Goal: Use online tool/utility: Utilize a website feature to perform a specific function

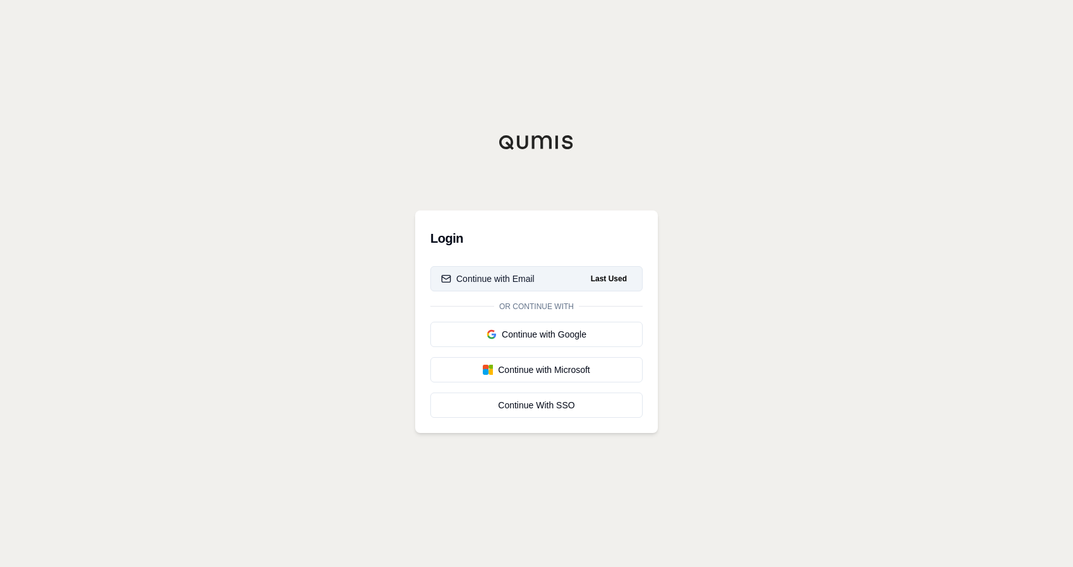
click at [505, 281] on div "Continue with Email" at bounding box center [488, 278] width 94 height 13
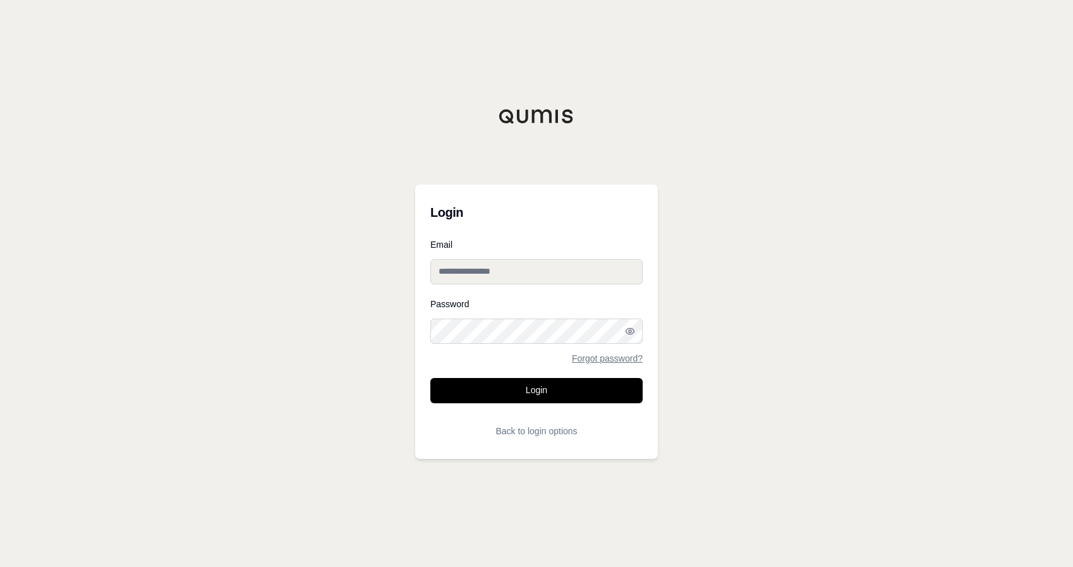
click at [505, 279] on input "Email" at bounding box center [536, 271] width 212 height 25
type input "**********"
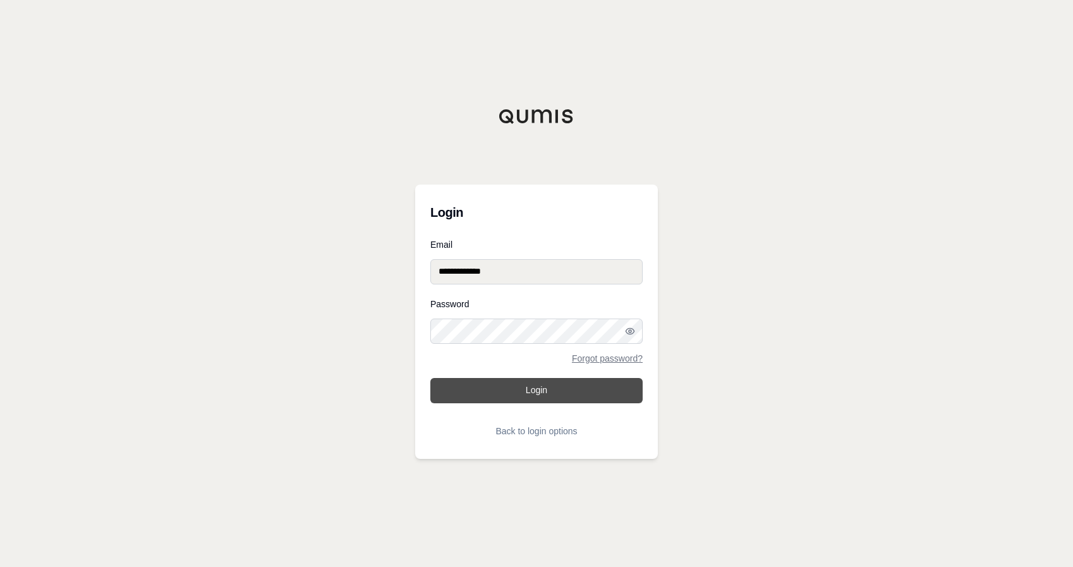
click at [544, 397] on button "Login" at bounding box center [536, 390] width 212 height 25
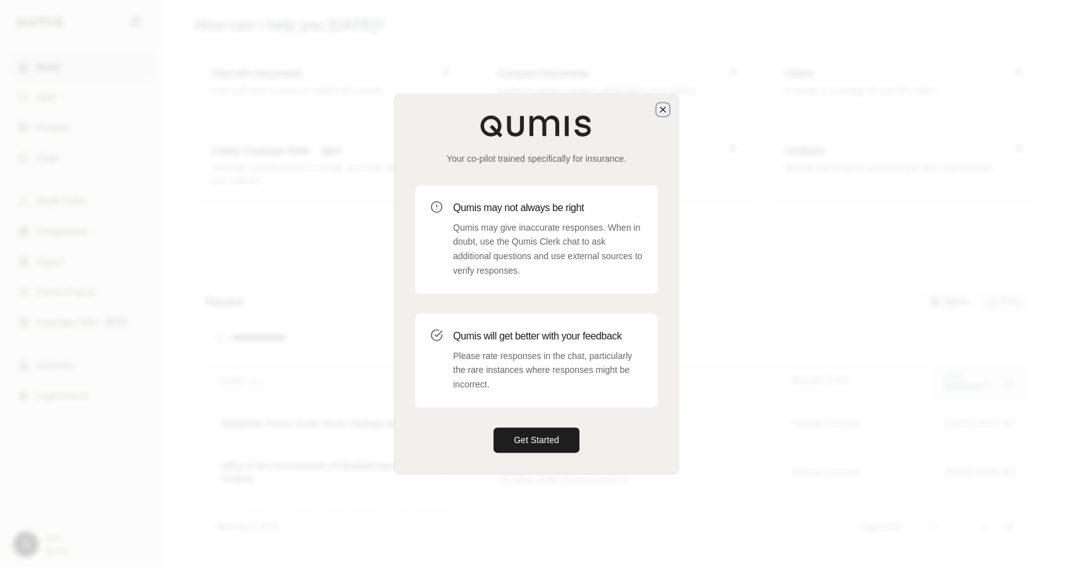
click at [662, 111] on icon "button" at bounding box center [663, 109] width 5 height 5
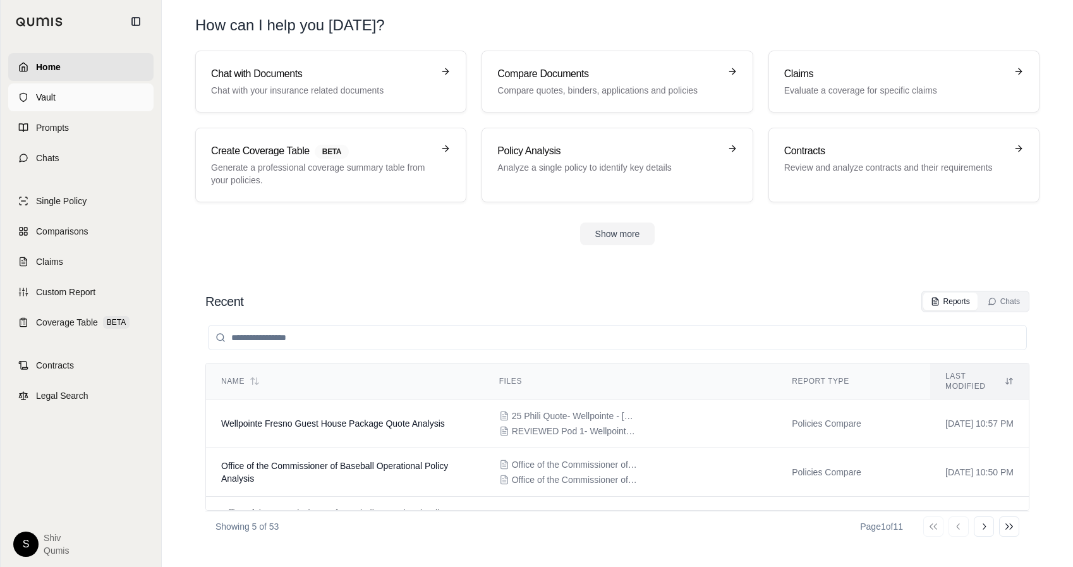
click at [67, 99] on link "Vault" at bounding box center [80, 97] width 145 height 28
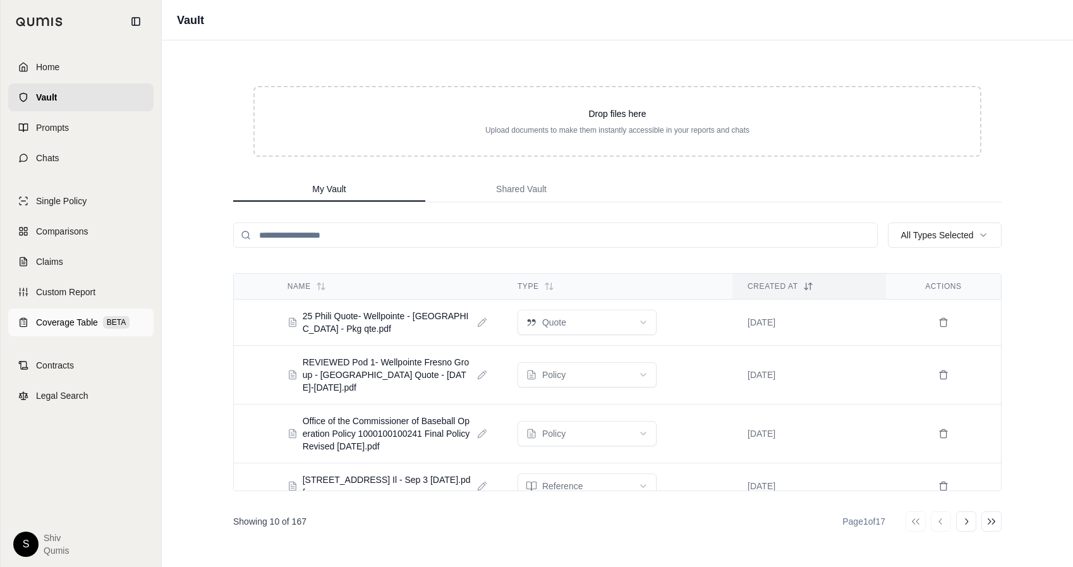
click at [64, 324] on span "Coverage Table" at bounding box center [67, 322] width 62 height 13
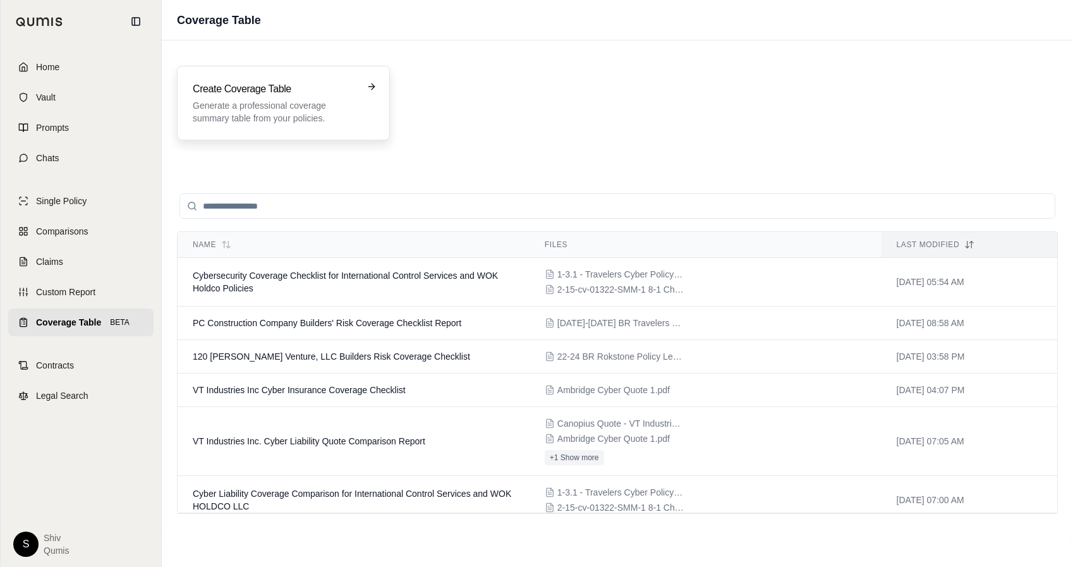
click at [284, 107] on p "Generate a professional coverage summary table from your policies." at bounding box center [275, 111] width 164 height 25
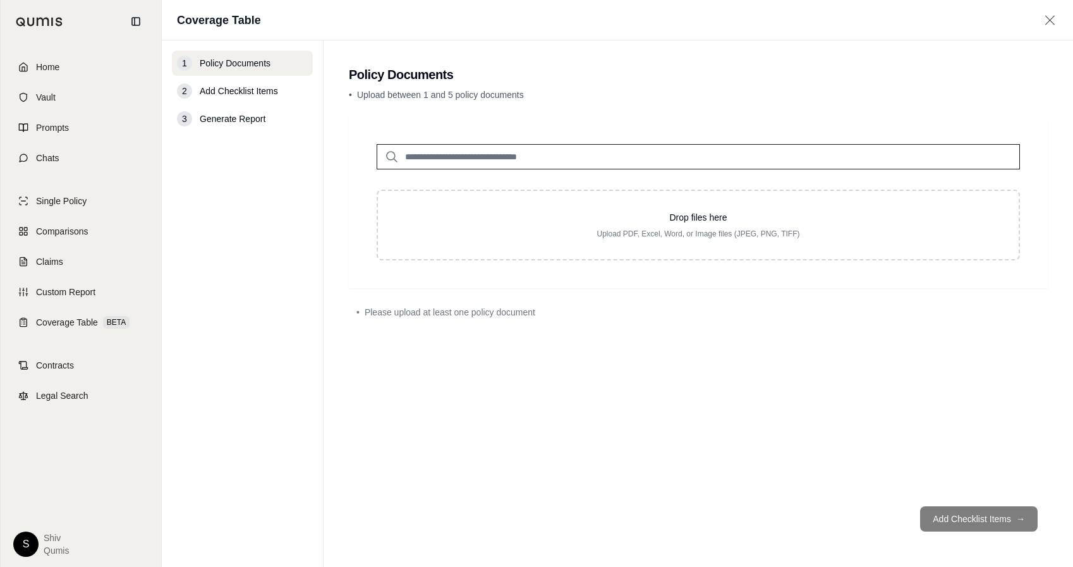
click at [557, 159] on input "search" at bounding box center [699, 156] width 644 height 25
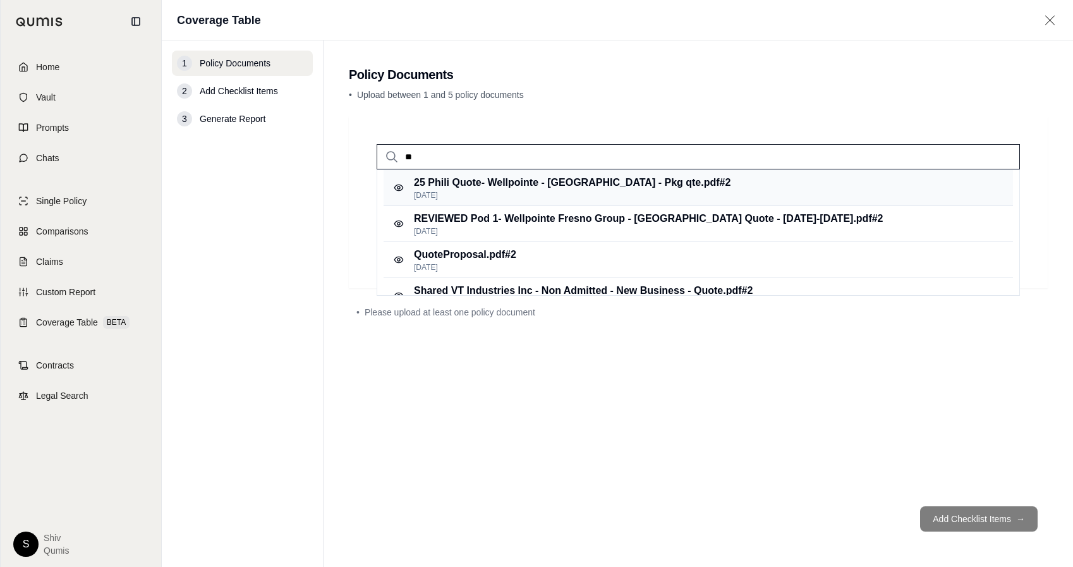
type input "**"
click at [552, 183] on p "25 Phili Quote- Wellpointe - [GEOGRAPHIC_DATA] - Pkg qte.pdf #2" at bounding box center [572, 182] width 317 height 15
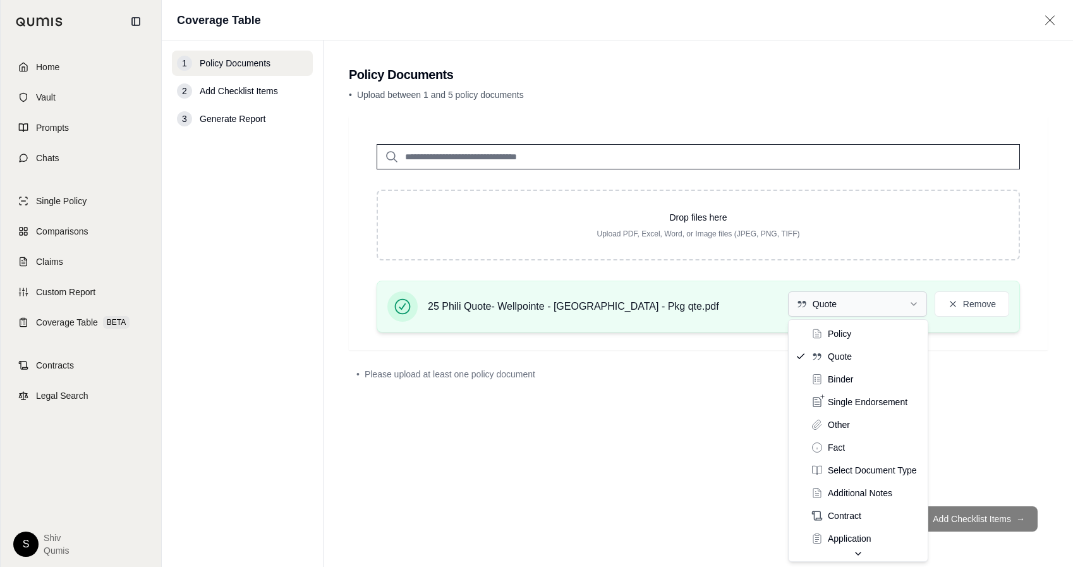
click at [851, 300] on html "Home Vault Prompts Chats Single Policy Comparisons Claims Custom Report Coverag…" at bounding box center [536, 283] width 1073 height 567
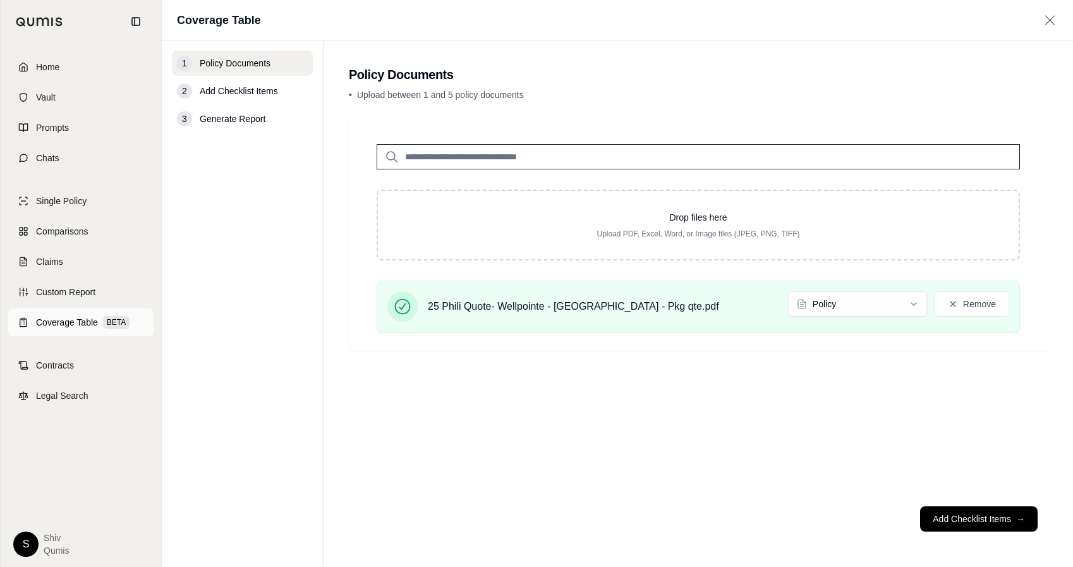
click at [71, 325] on span "Coverage Table" at bounding box center [67, 322] width 62 height 13
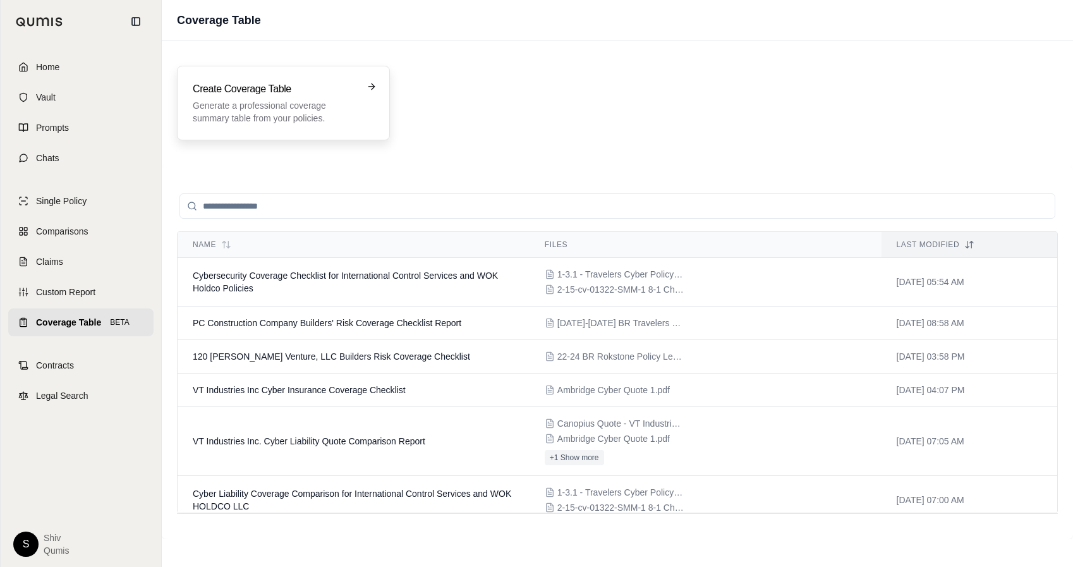
click at [285, 104] on p "Generate a professional coverage summary table from your policies." at bounding box center [275, 111] width 164 height 25
